Goal: Obtain resource: Obtain resource

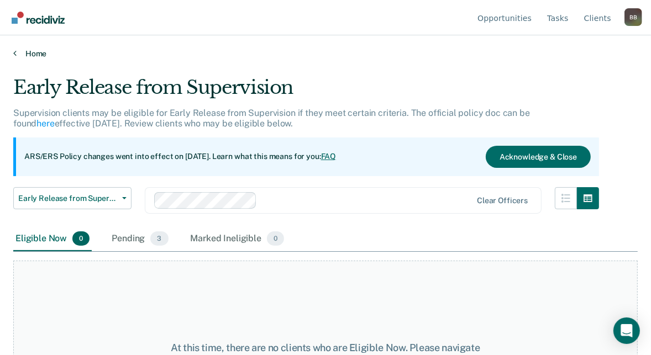
click at [18, 52] on link "Home" at bounding box center [325, 54] width 625 height 10
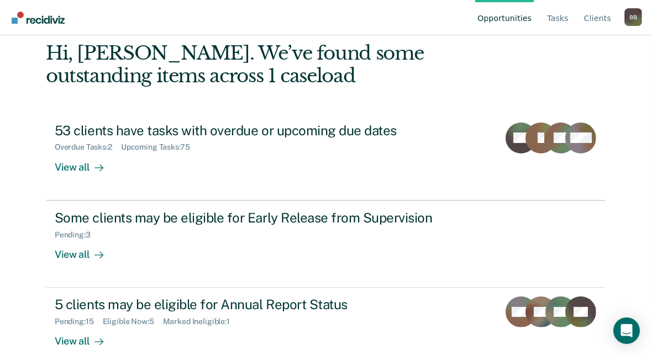
scroll to position [69, 0]
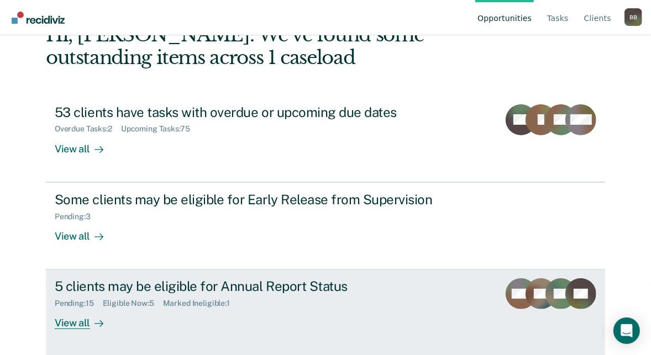
click at [217, 301] on div "Marked Ineligible : 1" at bounding box center [201, 303] width 76 height 9
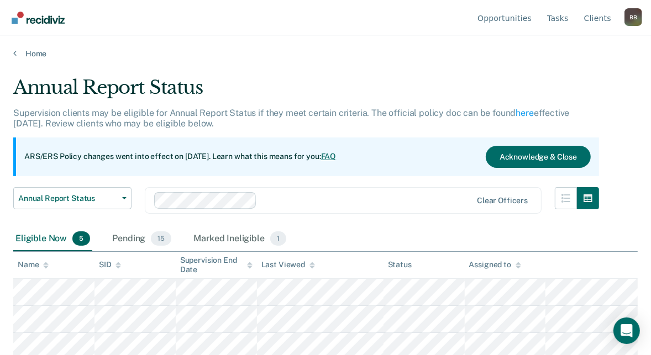
scroll to position [57, 0]
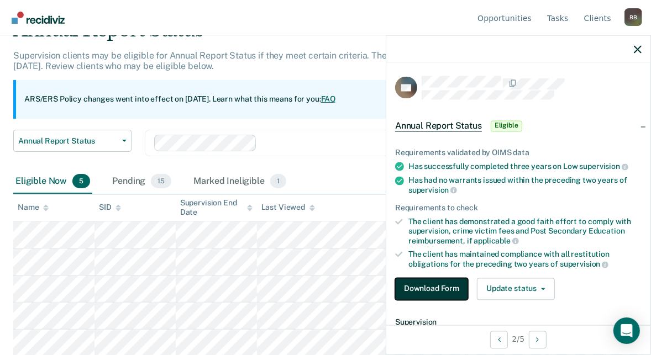
click at [447, 290] on button "Download Form" at bounding box center [431, 289] width 73 height 22
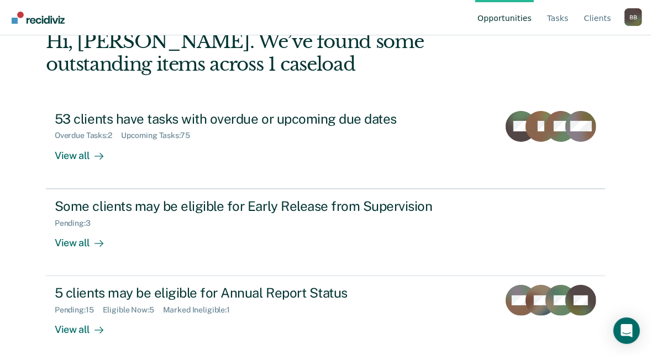
scroll to position [69, 0]
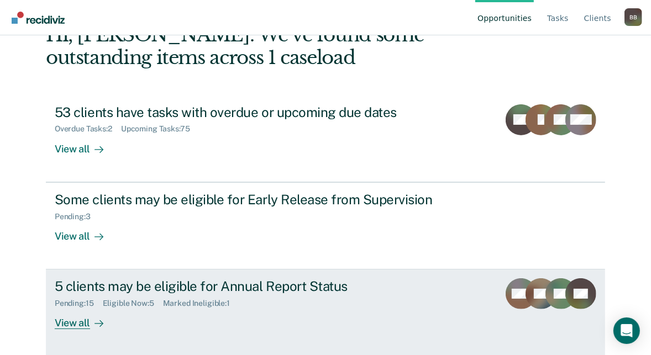
click at [242, 311] on div "5 clients may be eligible for Annual Report Status Pending : 15 Eligible Now : …" at bounding box center [262, 304] width 415 height 51
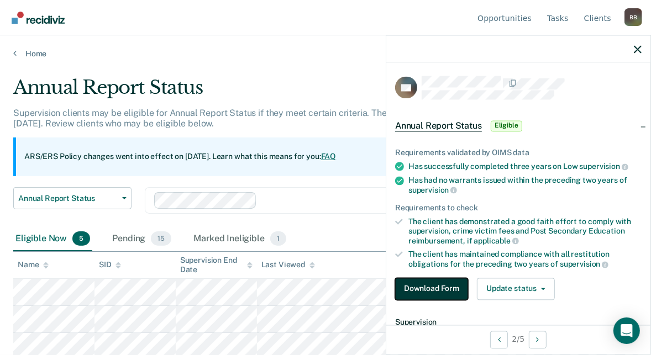
click at [454, 283] on button "Download Form" at bounding box center [431, 289] width 73 height 22
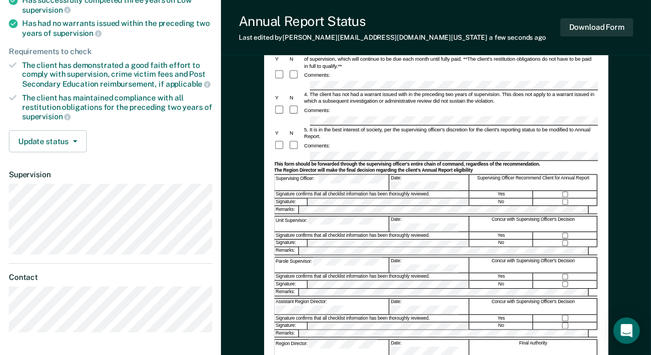
scroll to position [168, 0]
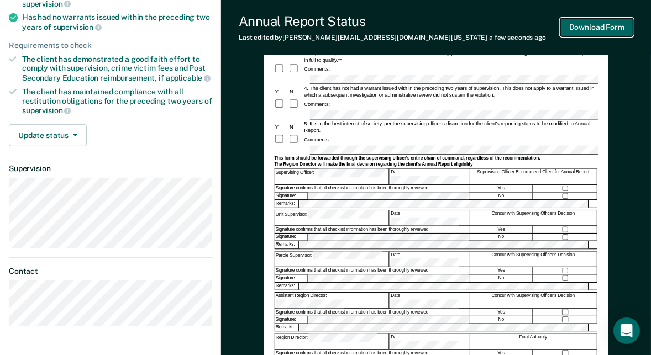
click at [617, 29] on button "Download Form" at bounding box center [596, 27] width 73 height 18
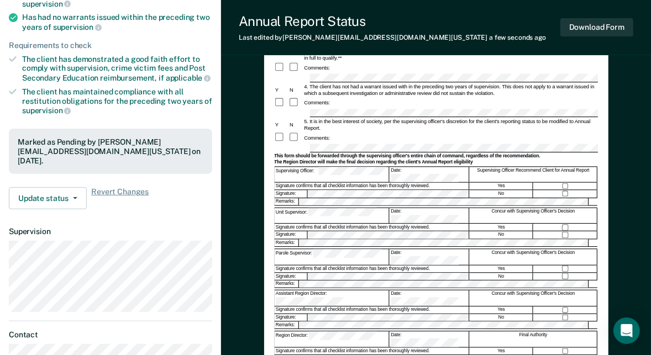
click at [631, 158] on div "Annual Reporting Checklist, Recommendation, and Determination Form Clients who …" at bounding box center [436, 182] width 430 height 563
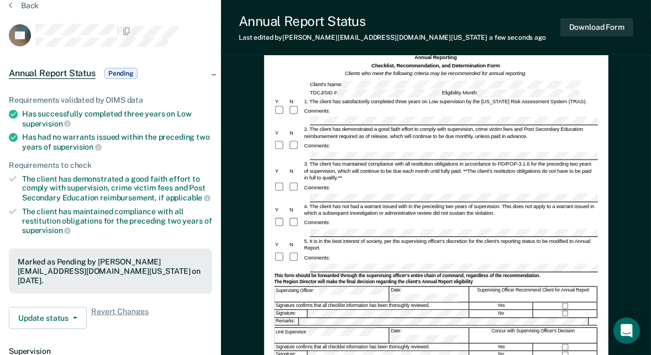
scroll to position [0, 81]
click at [619, 227] on div "Annual Reporting Checklist, Recommendation, and Determination Form Clients who …" at bounding box center [436, 301] width 430 height 563
click at [594, 23] on button "Download Form" at bounding box center [596, 27] width 73 height 18
click at [14, 7] on button "Back" at bounding box center [24, 6] width 30 height 10
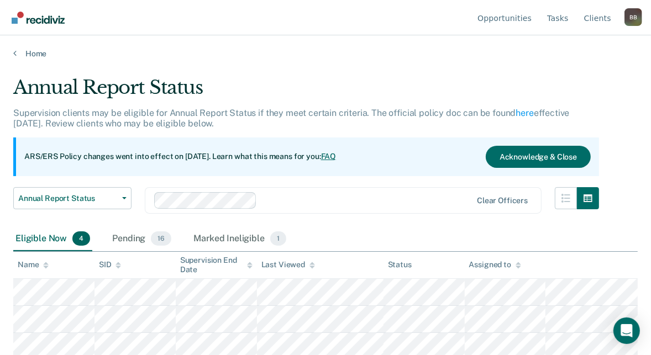
scroll to position [30, 0]
